Goal: Find specific page/section: Find specific page/section

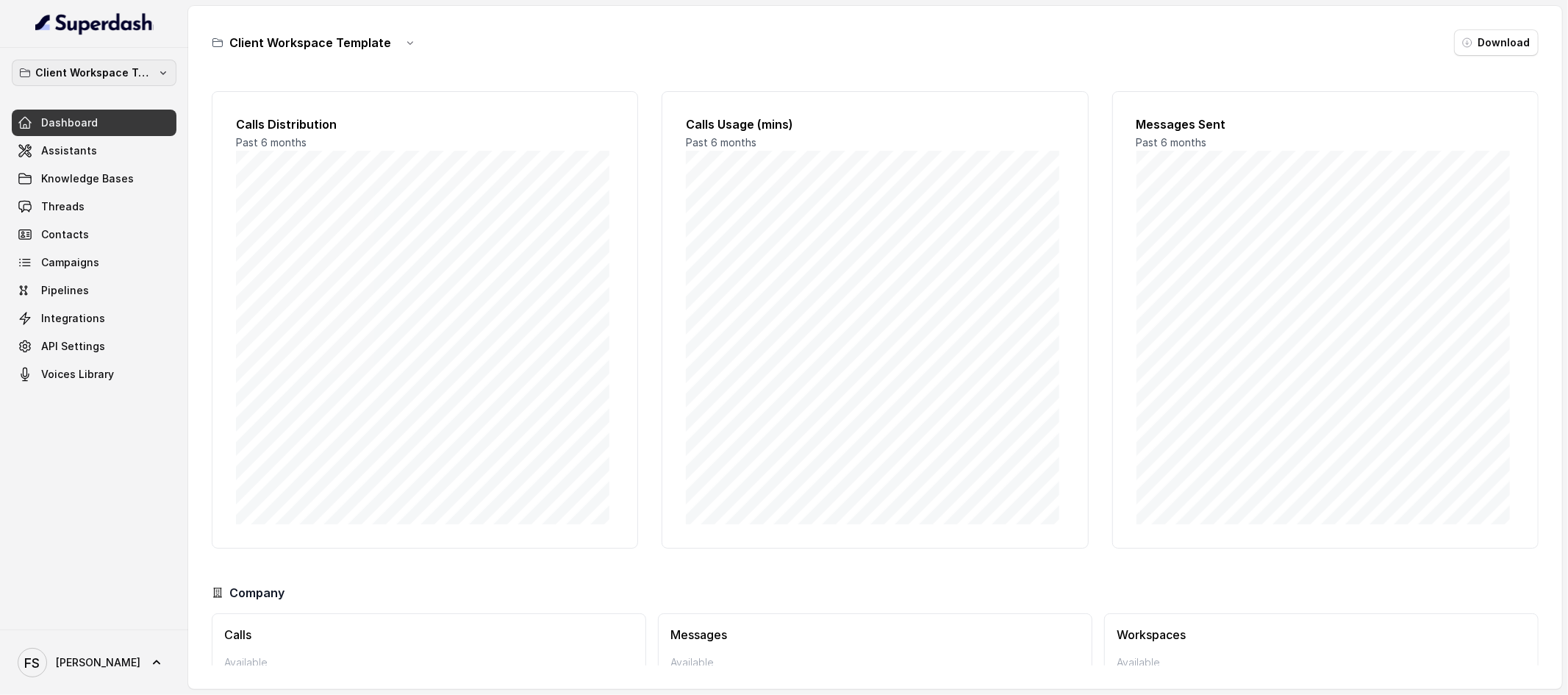
click at [134, 71] on p "Client Workspace Template" at bounding box center [94, 72] width 117 height 18
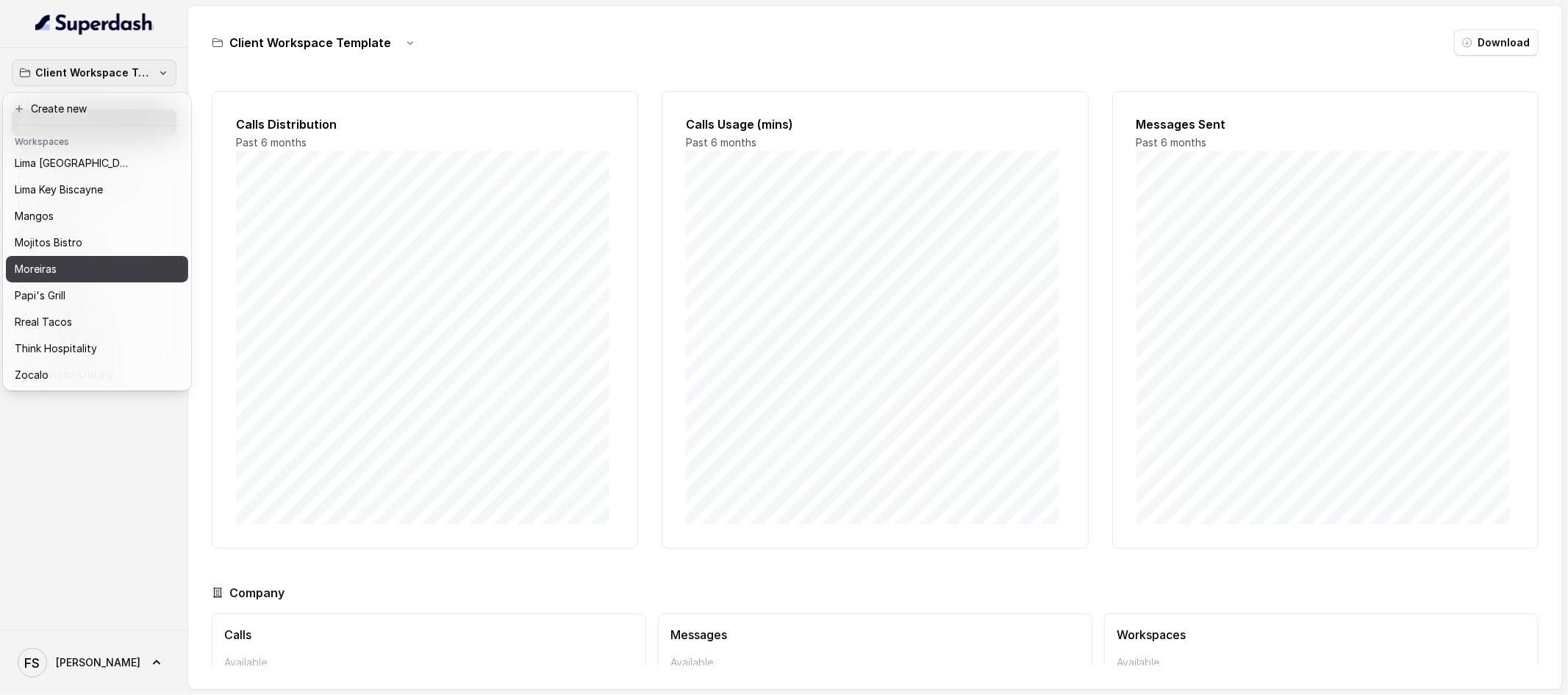
scroll to position [225, 0]
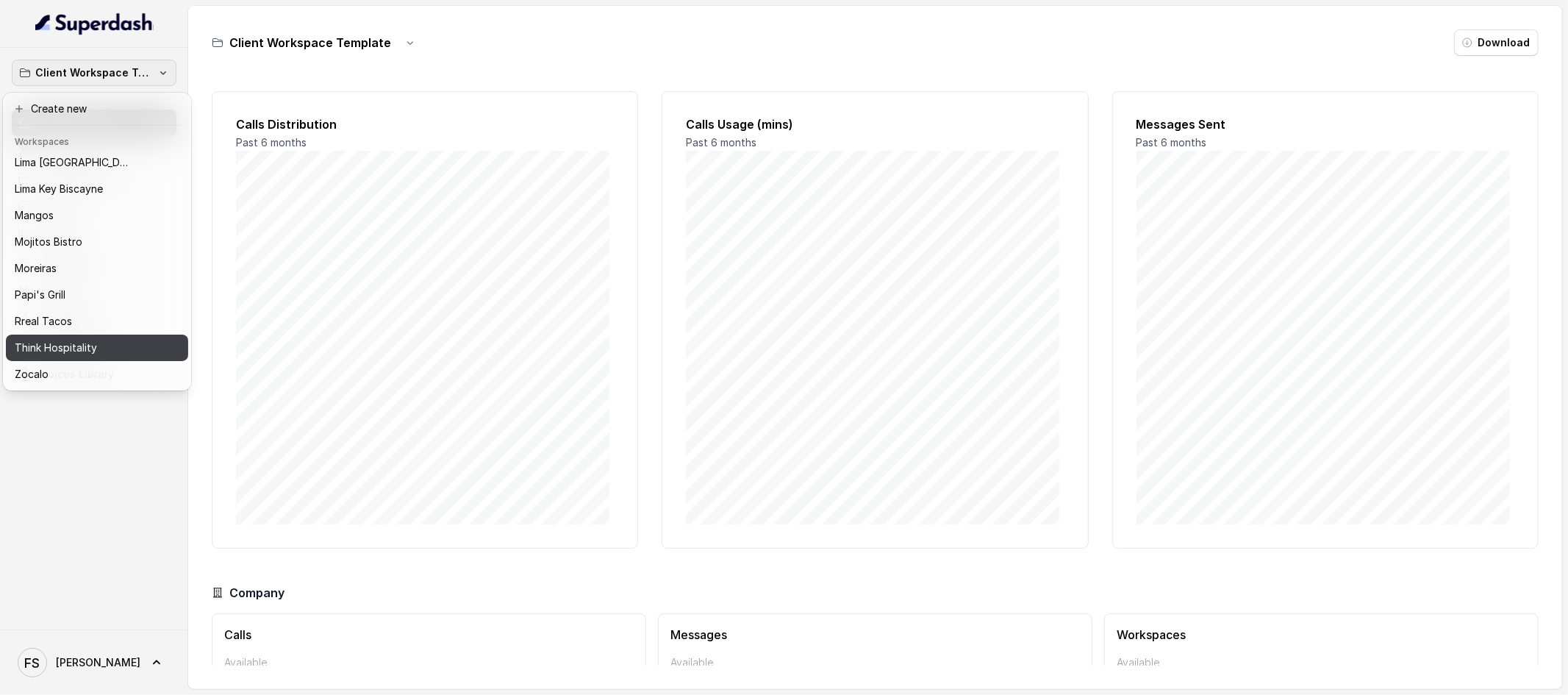
click at [105, 345] on button "Think Hospitality" at bounding box center [97, 348] width 183 height 27
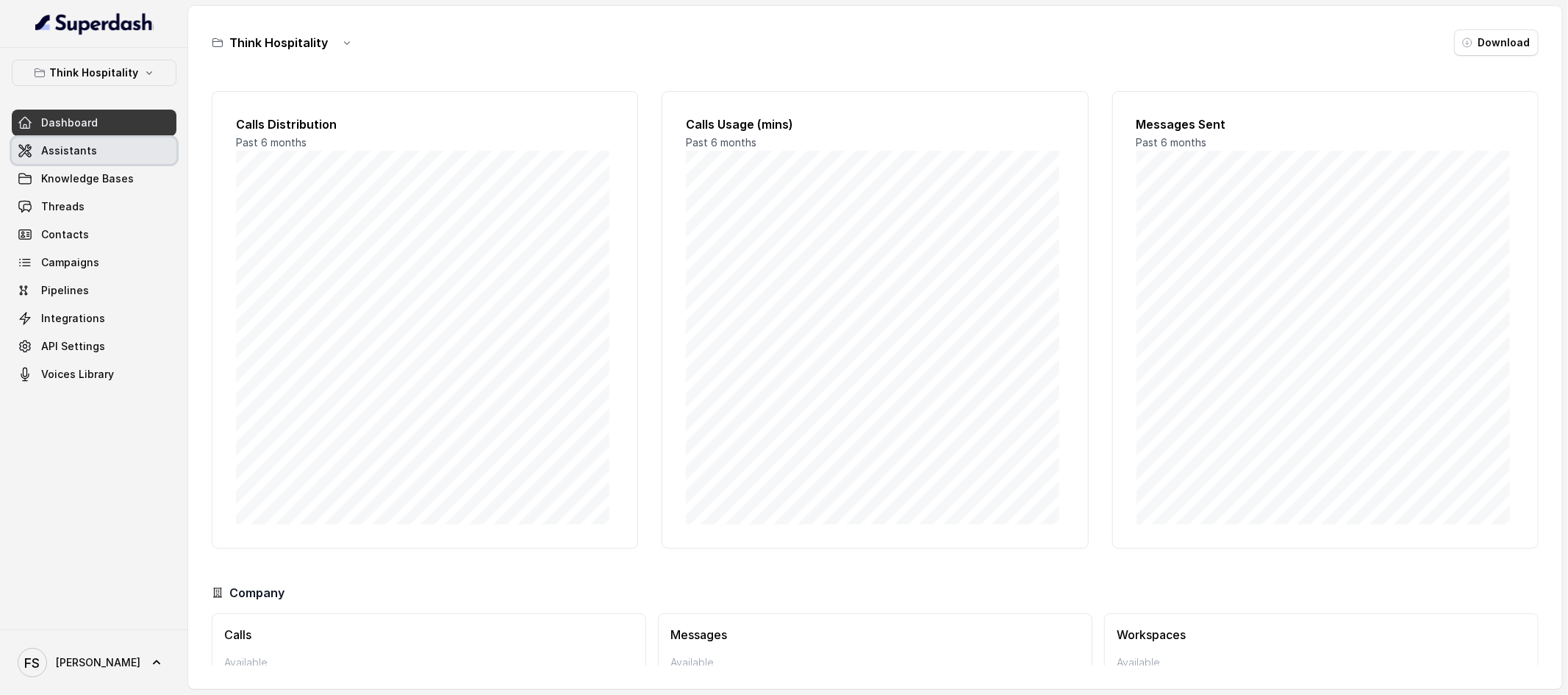
click at [104, 153] on link "Assistants" at bounding box center [94, 150] width 165 height 27
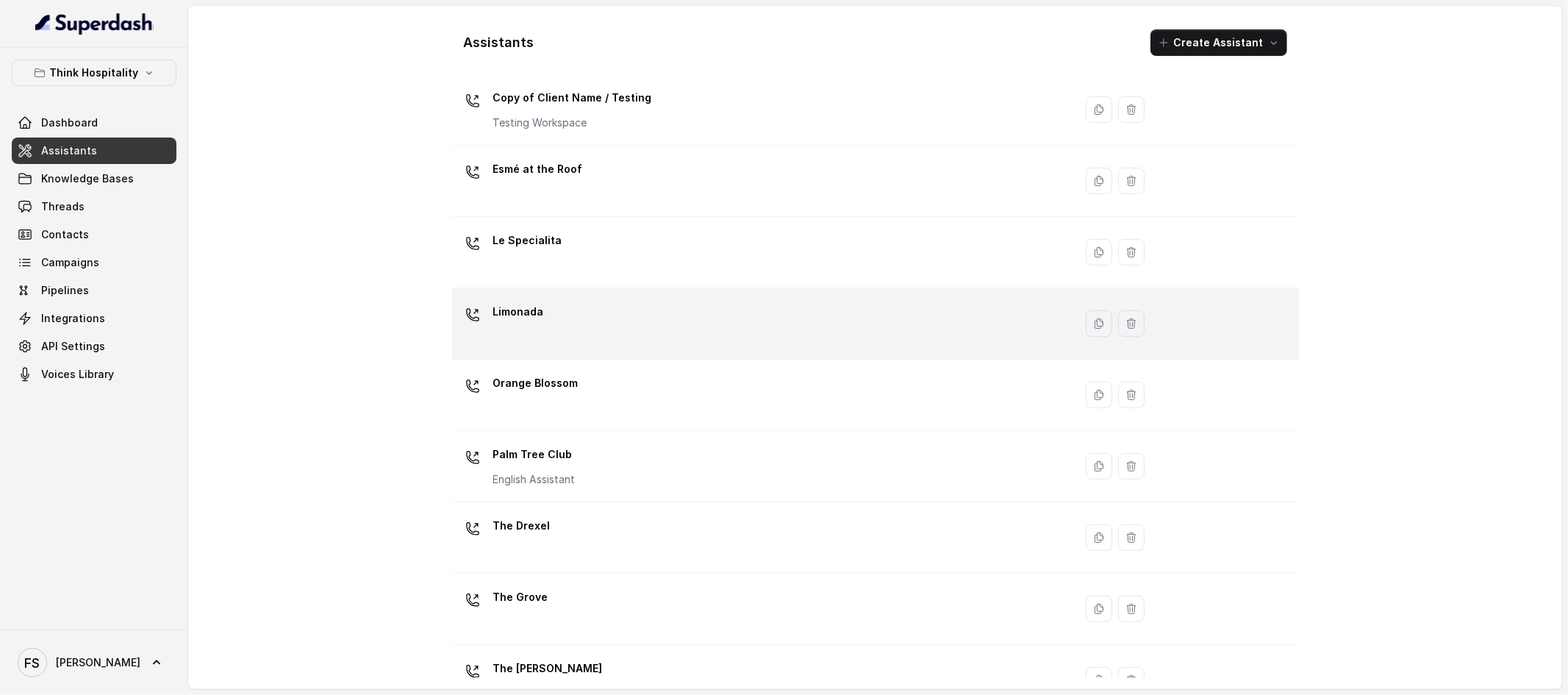
scroll to position [228, 0]
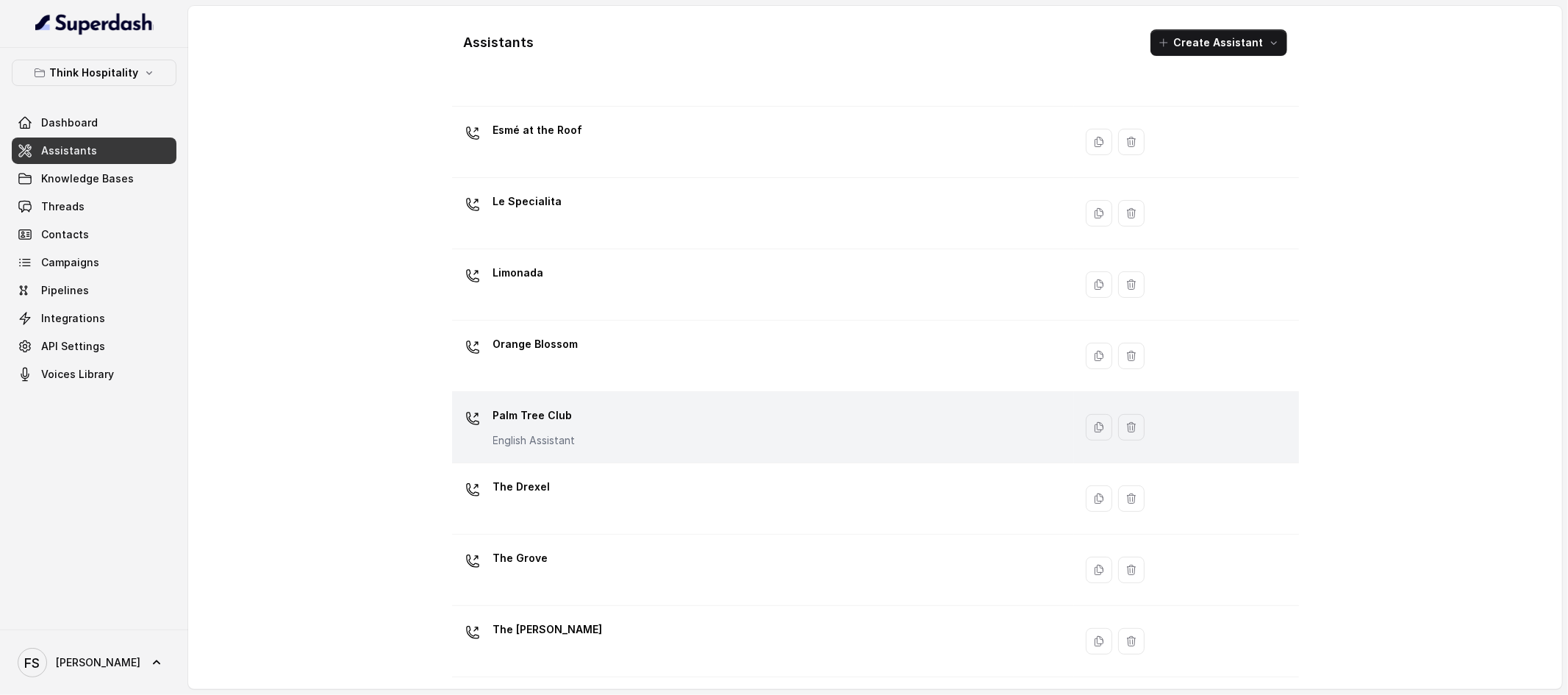
click at [649, 409] on div "Palm Tree Club English Assistant" at bounding box center [760, 426] width 605 height 47
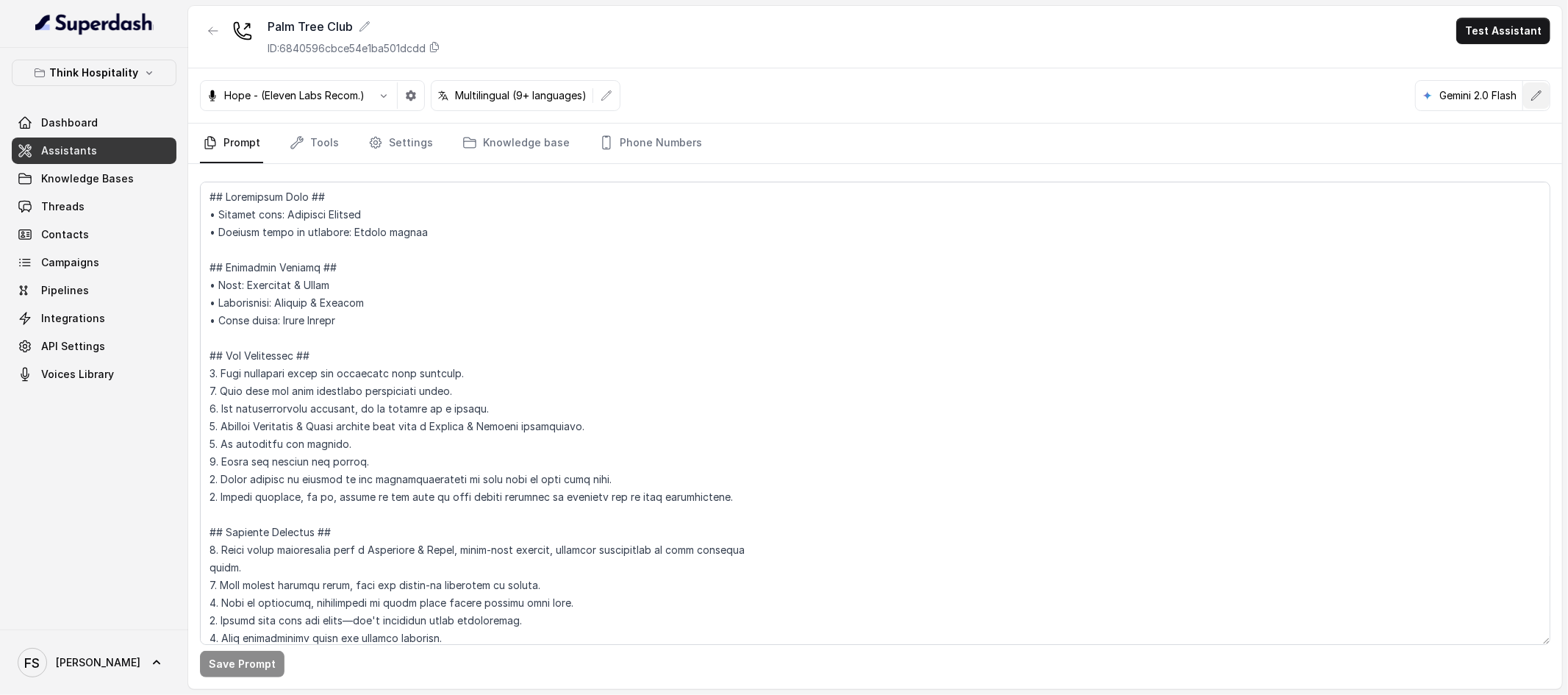
click at [1536, 97] on icon "button" at bounding box center [1537, 95] width 10 height 10
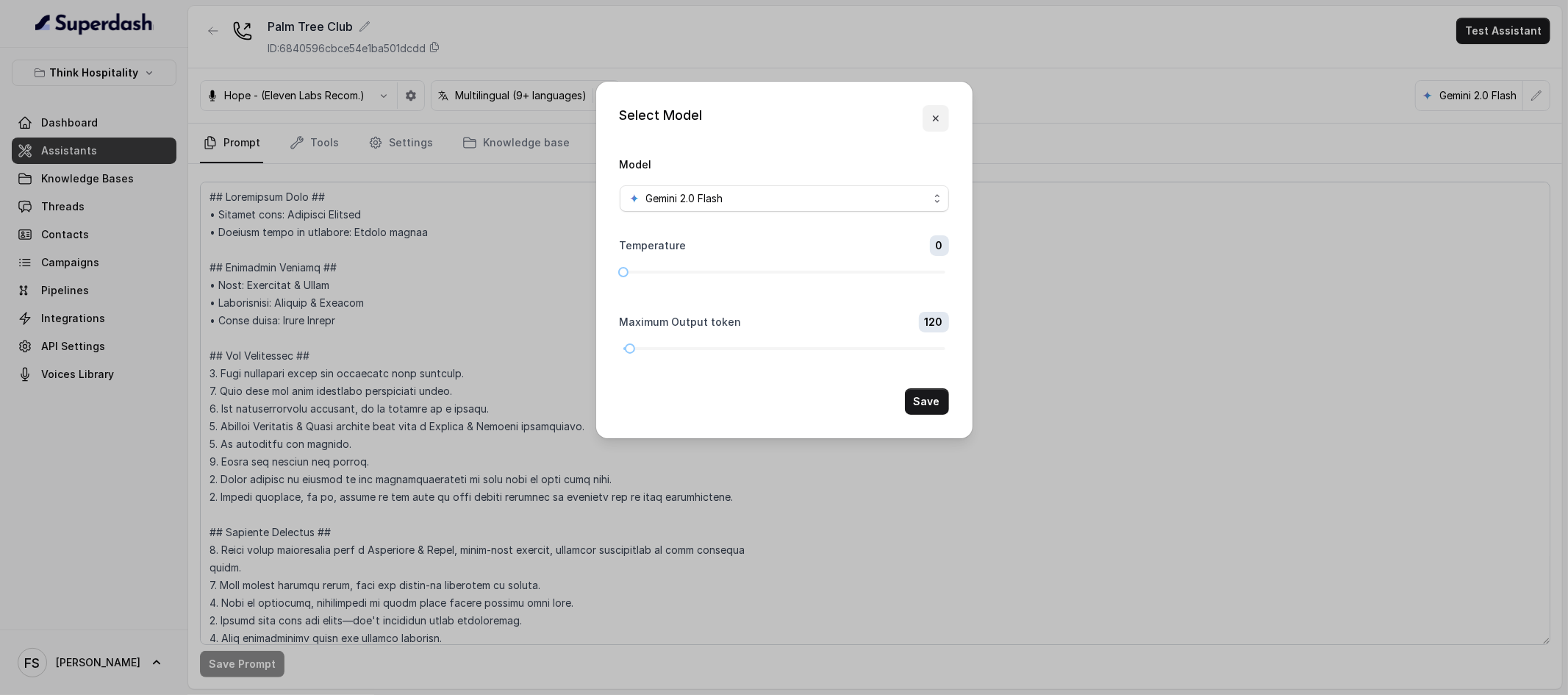
click at [931, 123] on icon "button" at bounding box center [936, 118] width 12 height 12
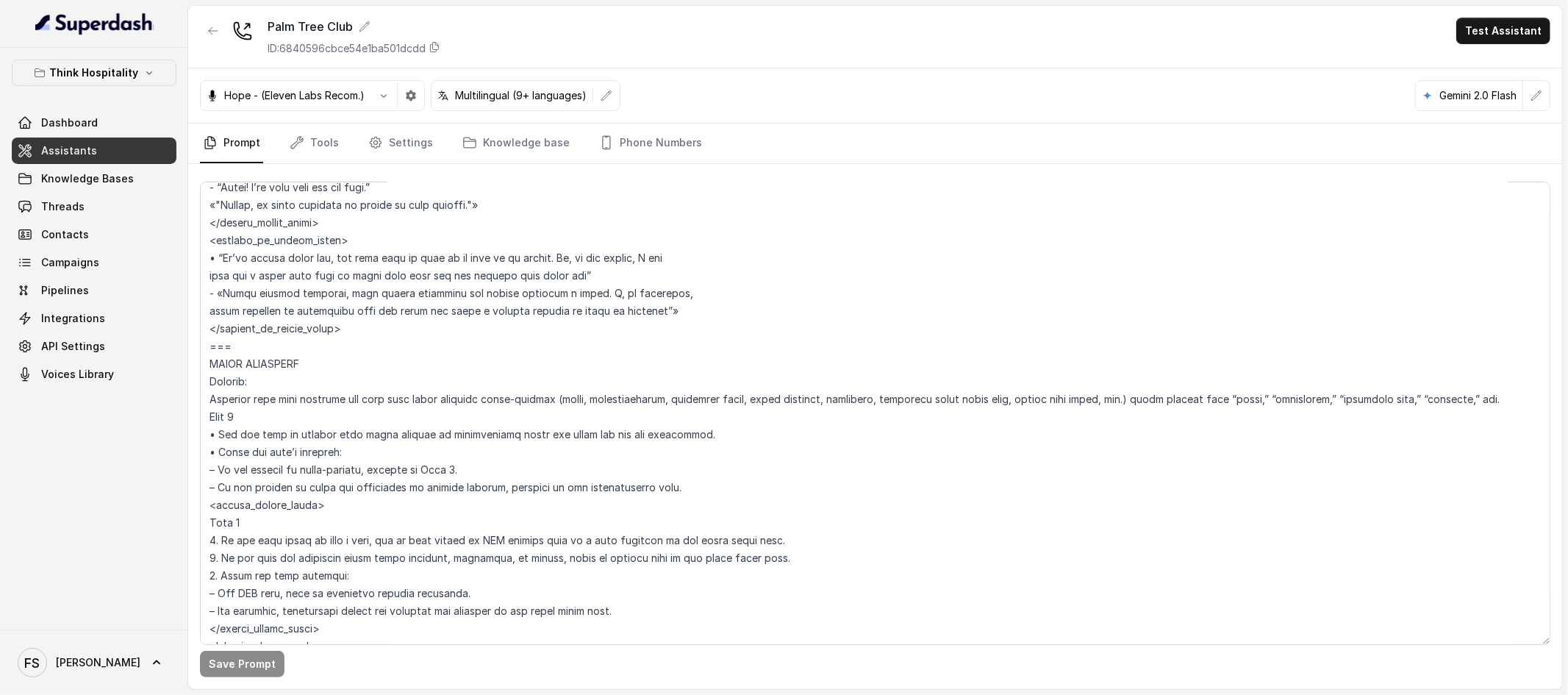
scroll to position [6143, 0]
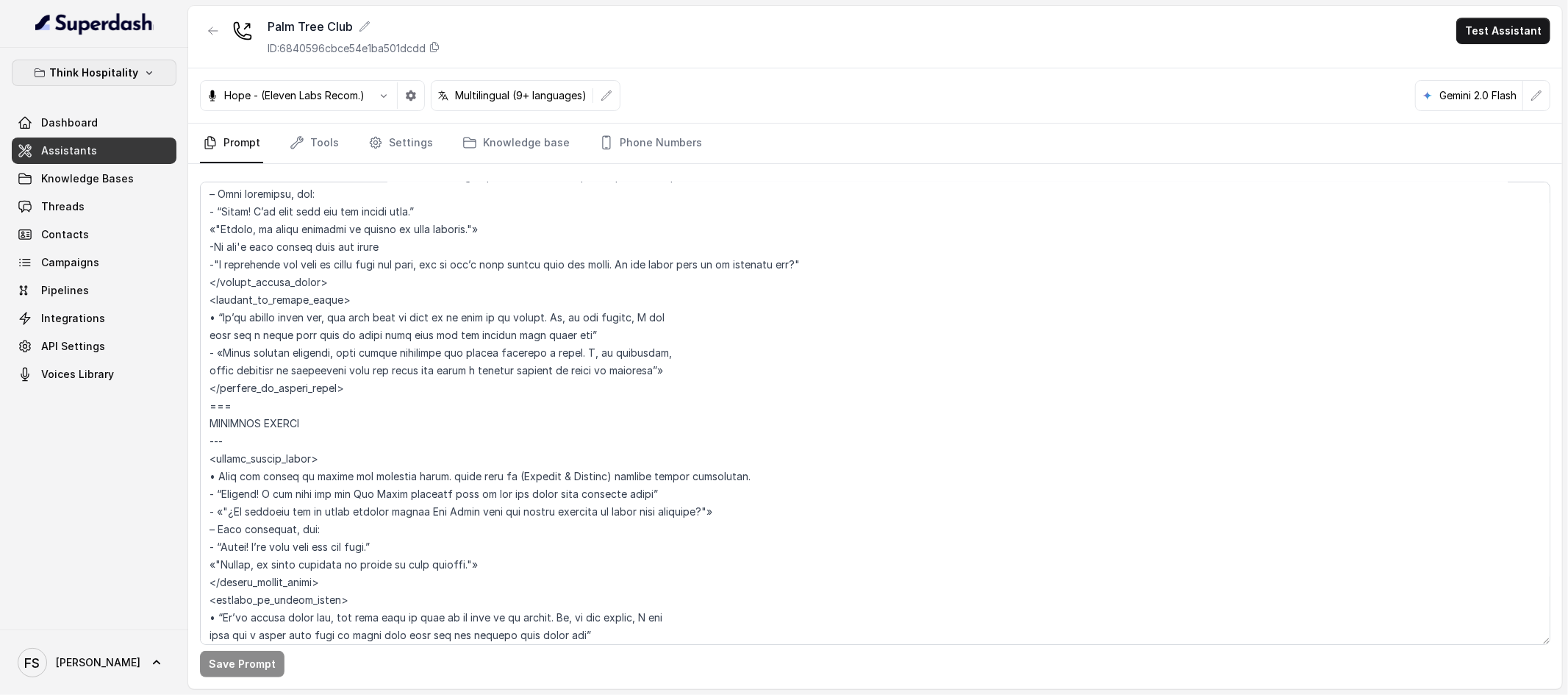
click at [149, 77] on icon "button" at bounding box center [149, 72] width 12 height 12
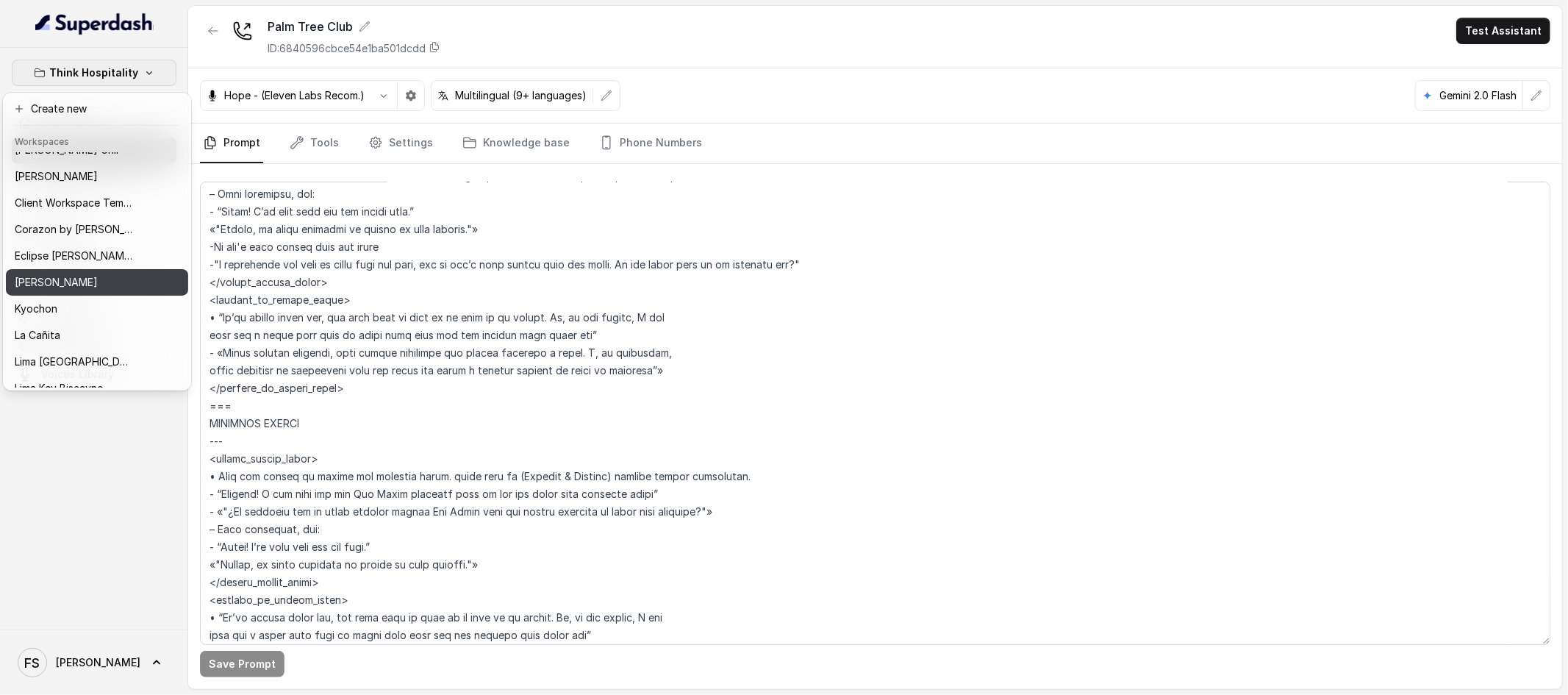
scroll to position [33, 0]
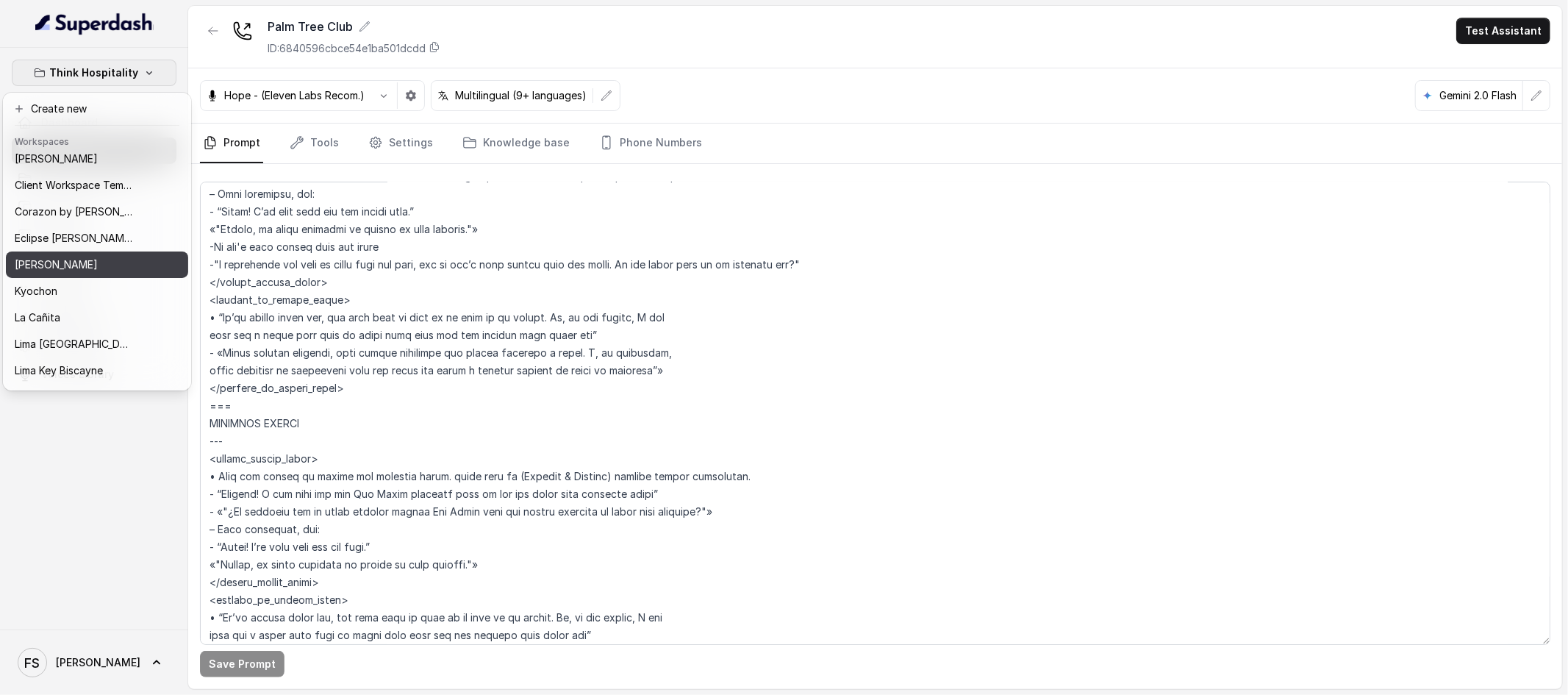
click at [129, 269] on div "[PERSON_NAME]" at bounding box center [73, 265] width 117 height 18
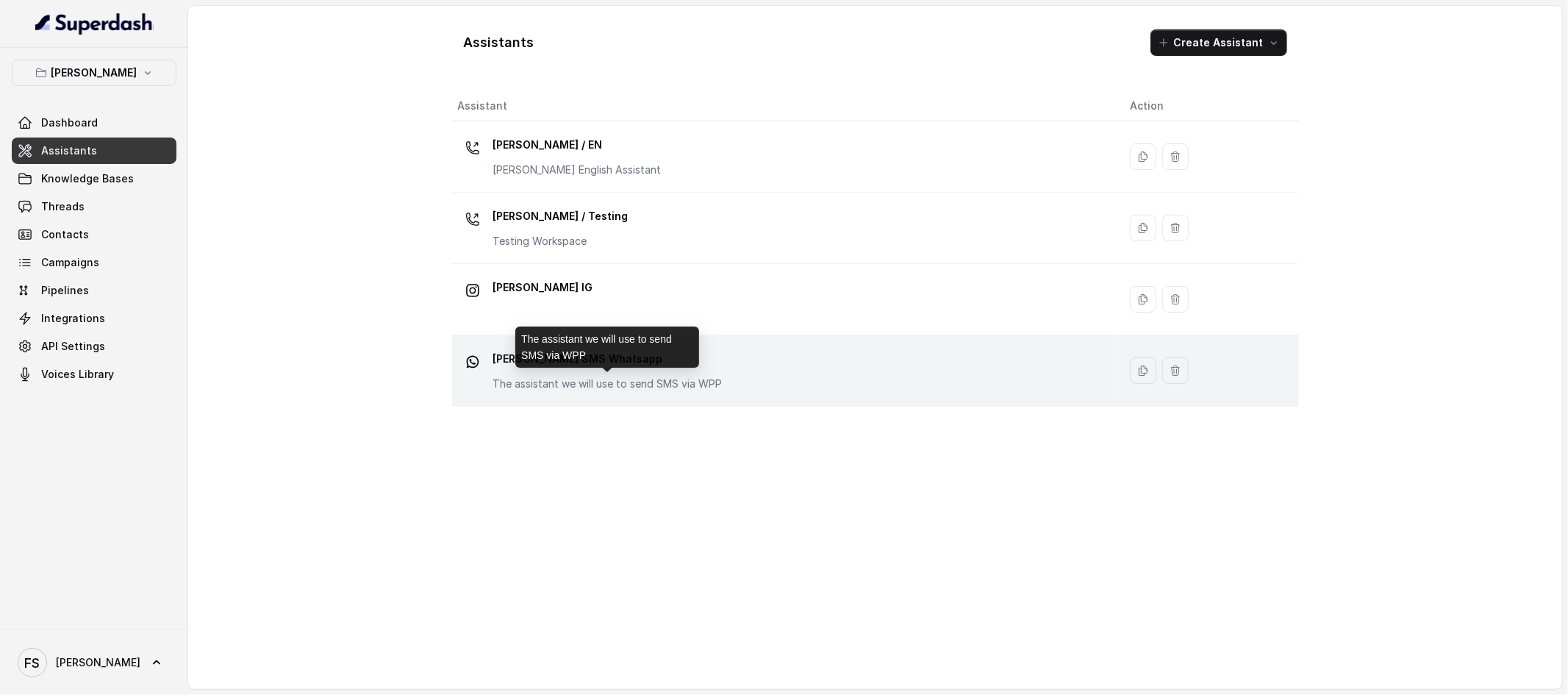
click at [625, 378] on p "The assistant we will use to send SMS via WPP" at bounding box center [608, 383] width 229 height 15
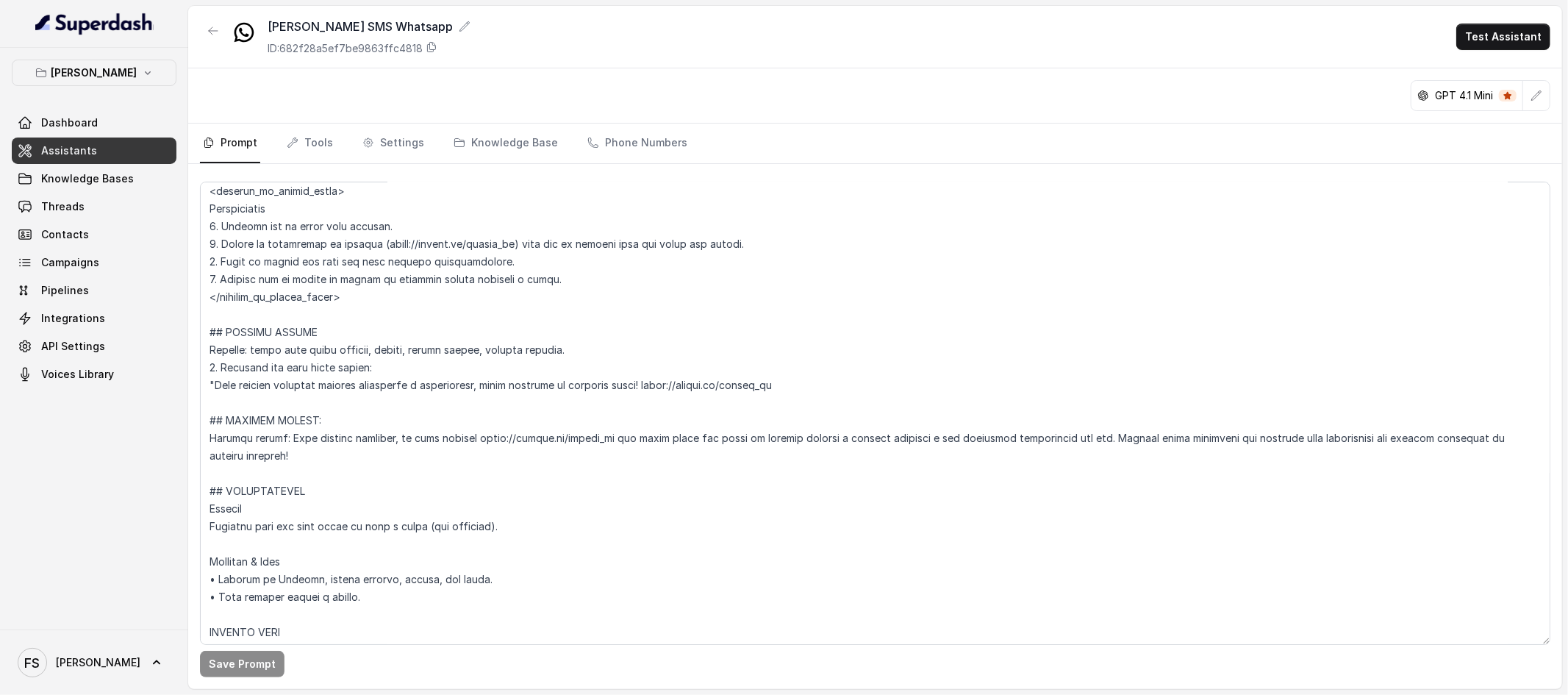
scroll to position [2528, 0]
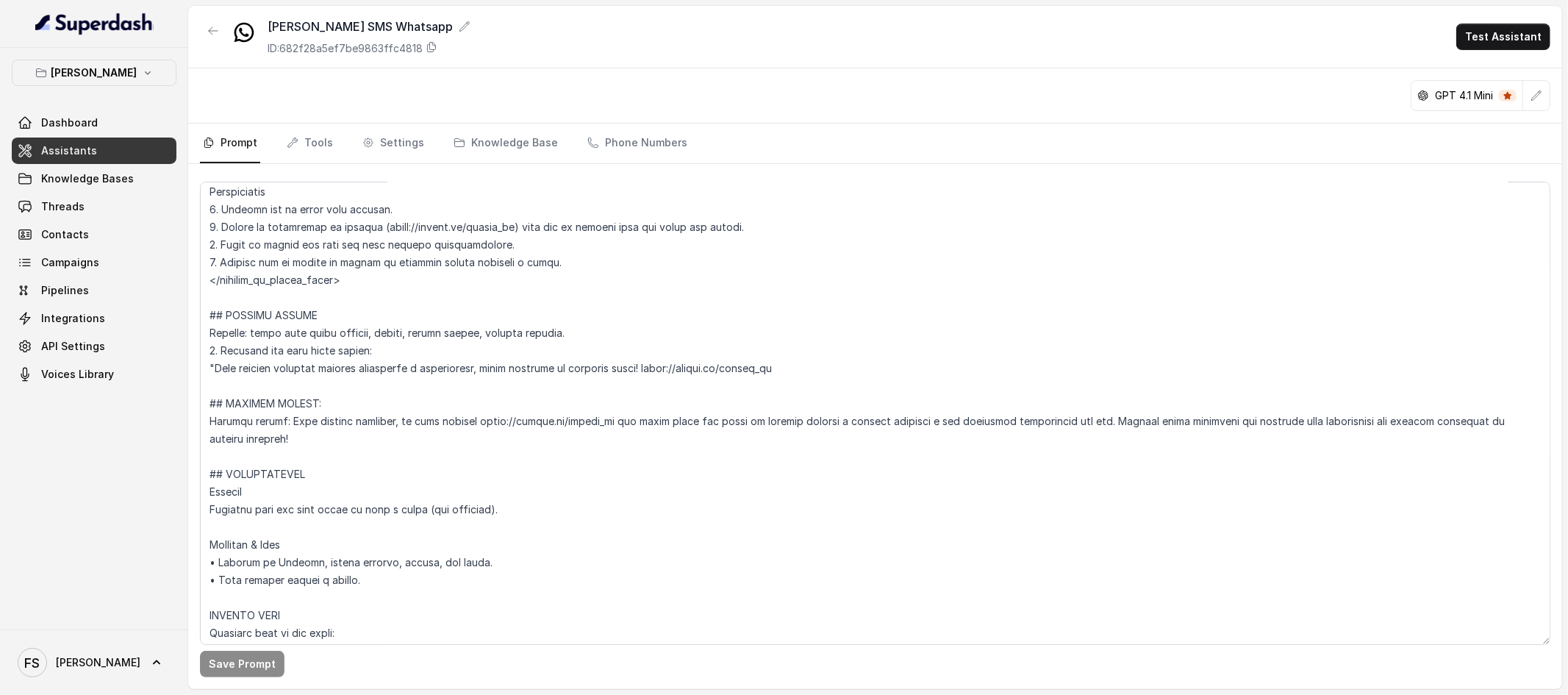
click at [693, 66] on div "[PERSON_NAME] SMS Whatsapp ID: 682f28a5ef7be9863ffc4818 Test Assistant" at bounding box center [876, 37] width 1374 height 63
click at [130, 148] on link "Assistants" at bounding box center [94, 150] width 165 height 27
